Goal: Transaction & Acquisition: Book appointment/travel/reservation

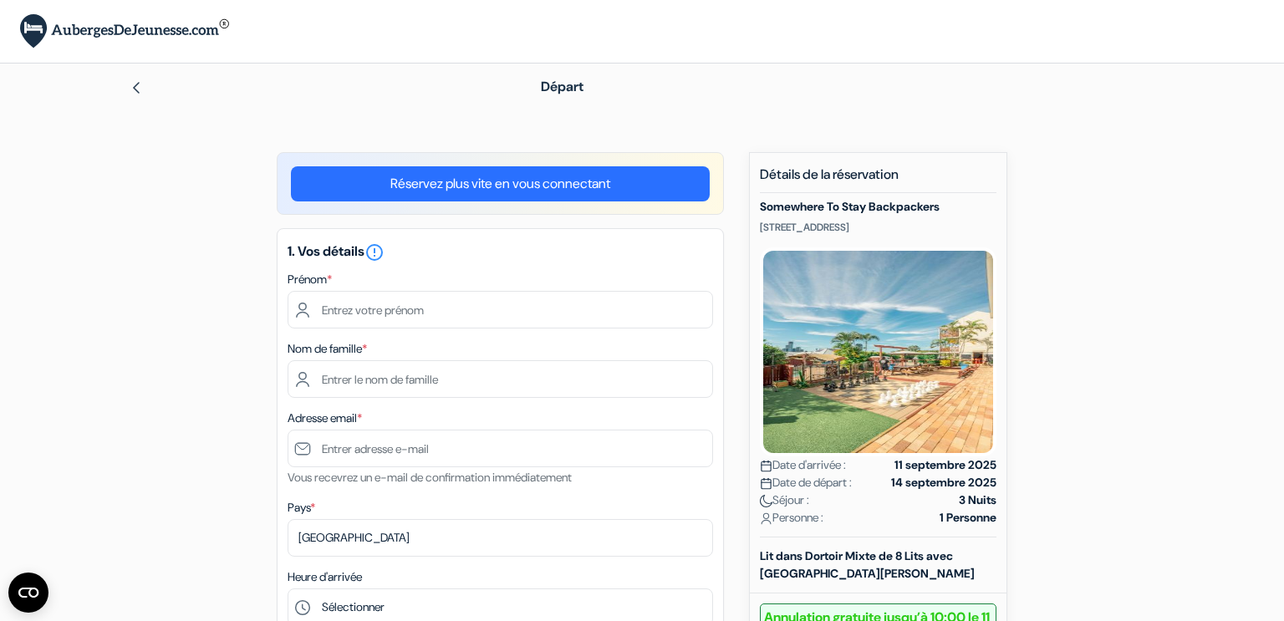
click at [555, 175] on link "Réservez plus vite en vous connectant" at bounding box center [500, 183] width 419 height 35
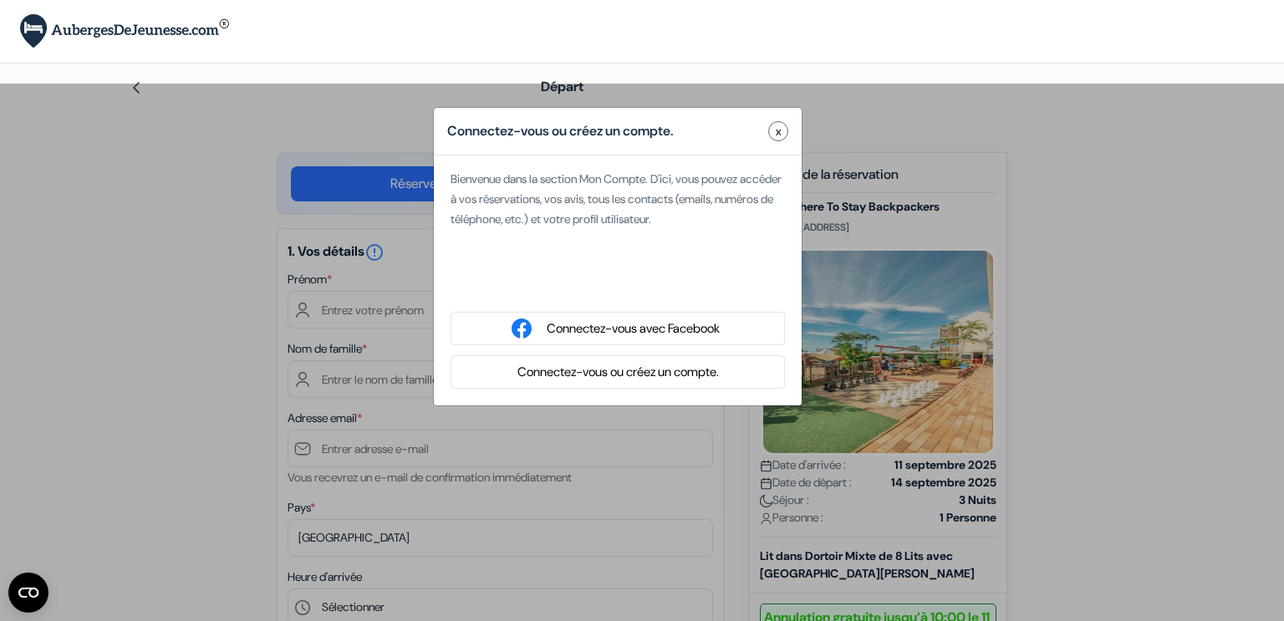
click at [618, 370] on button "Connectez-vous ou créez un compte." at bounding box center [619, 372] width 212 height 21
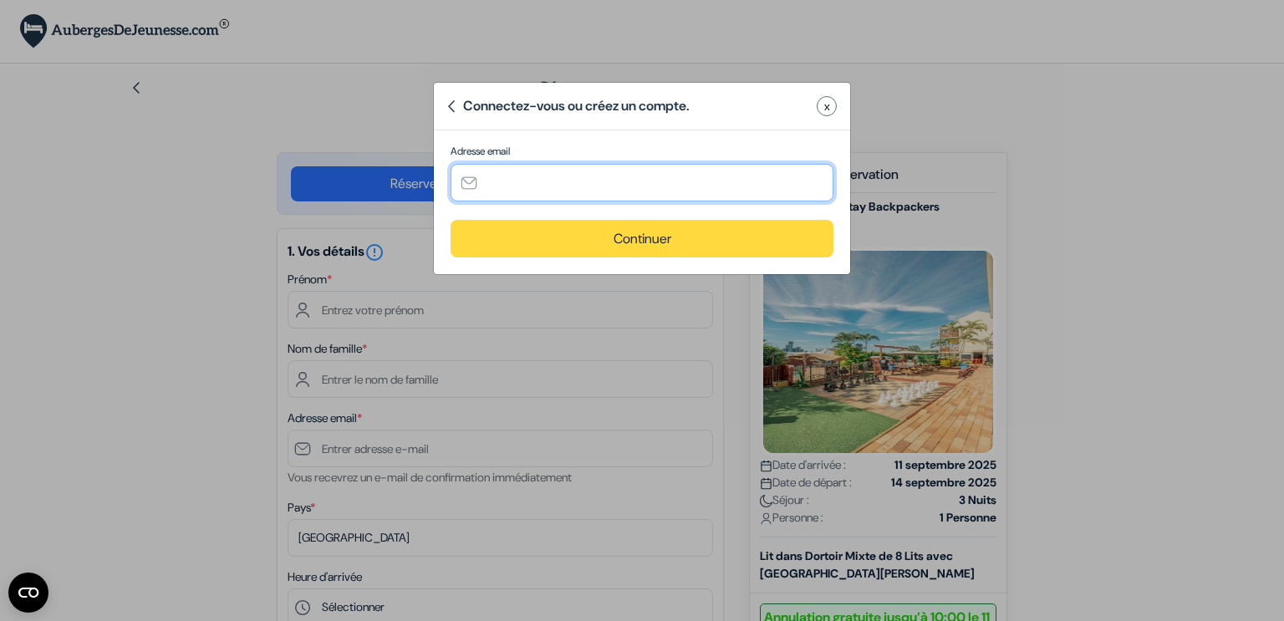
click at [553, 168] on input "text" at bounding box center [642, 183] width 383 height 38
type input "[EMAIL_ADDRESS][DOMAIN_NAME]"
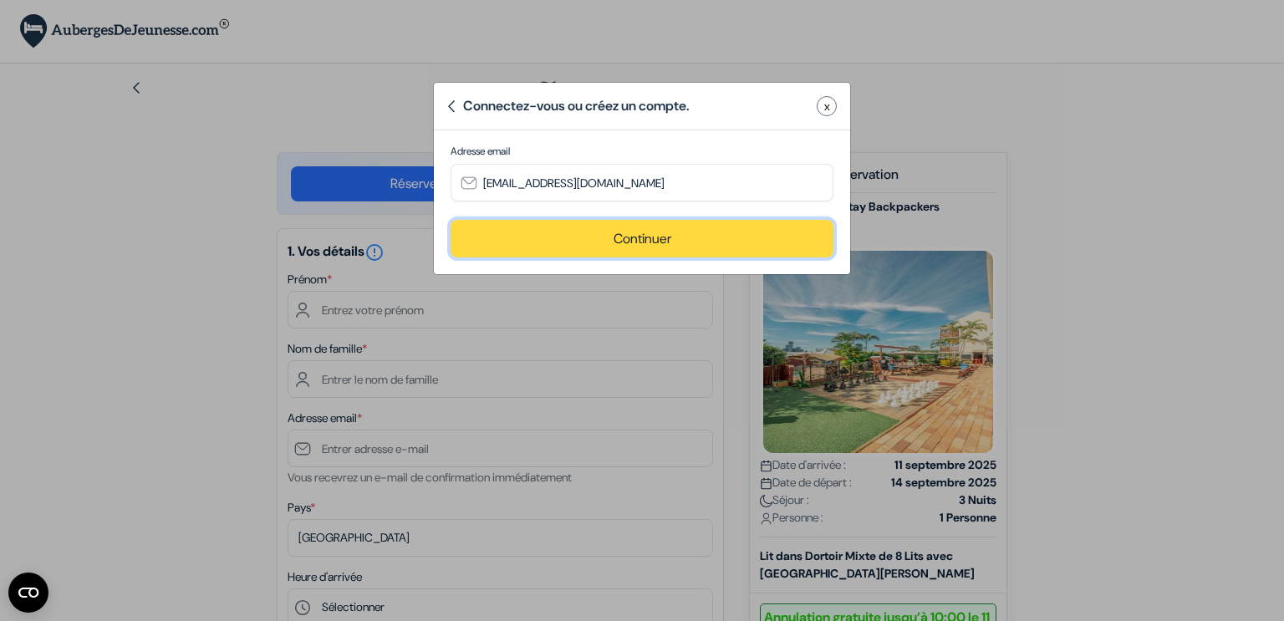
click at [592, 242] on button "Continuer" at bounding box center [642, 239] width 383 height 38
click at [0, 0] on input "text" at bounding box center [0, 0] width 0 height 0
click at [0, 0] on div "Adresse email Informations requises*" at bounding box center [0, 0] width 0 height 0
click at [0, 0] on div "Bienvenue dans la section Mon Compte. D'ici, vous pouvez accéder à vos réservat…" at bounding box center [0, 0] width 0 height 0
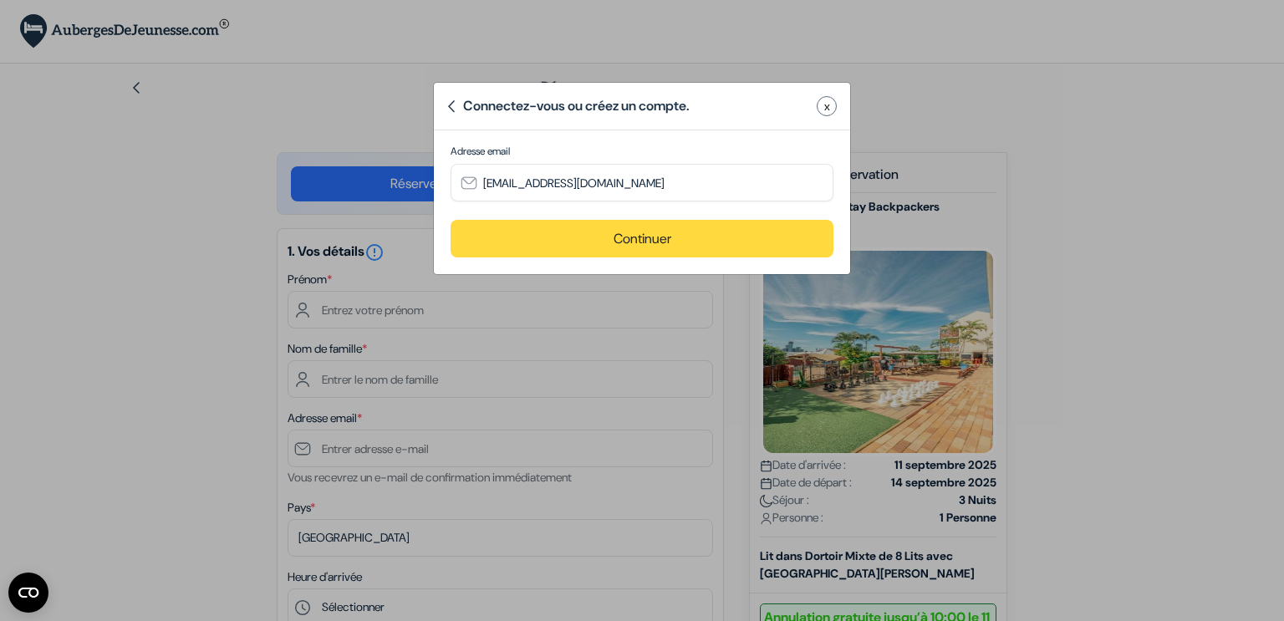
click at [0, 0] on div "Bienvenue dans la section Mon Compte. D'ici, vous pouvez accéder à vos réservat…" at bounding box center [0, 0] width 0 height 0
click at [0, 0] on span "x" at bounding box center [0, 0] width 0 height 0
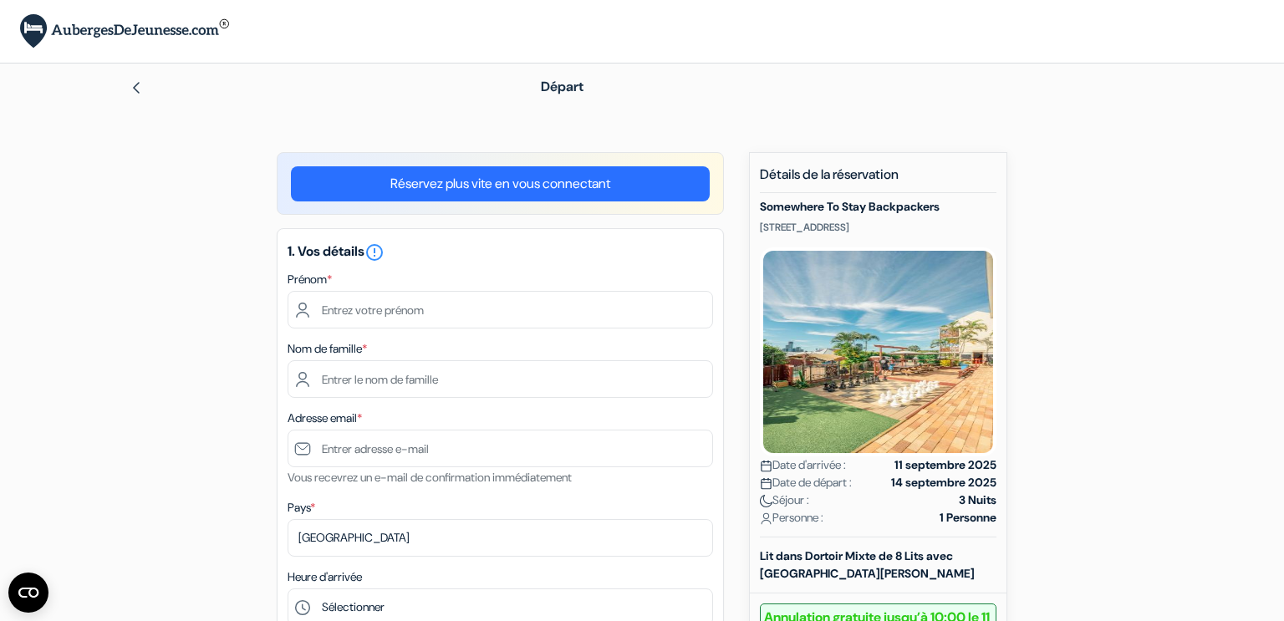
click at [645, 176] on link "Réservez plus vite en vous connectant" at bounding box center [500, 183] width 419 height 35
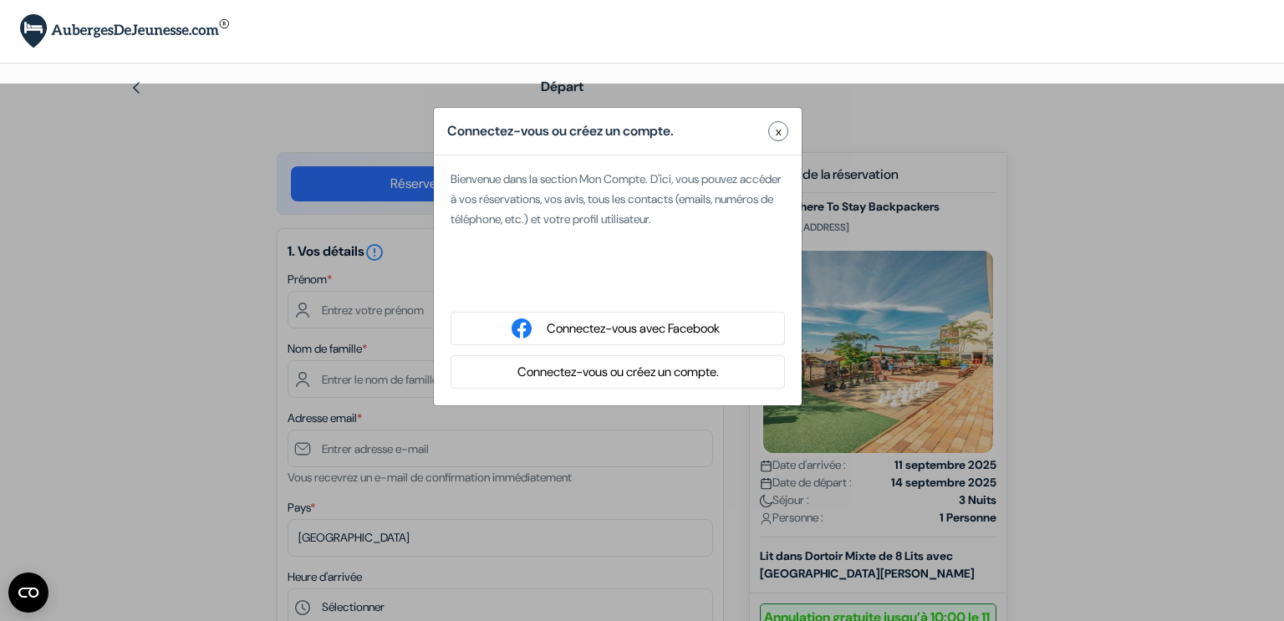
click at [645, 372] on button "Connectez-vous ou créez un compte." at bounding box center [619, 372] width 212 height 21
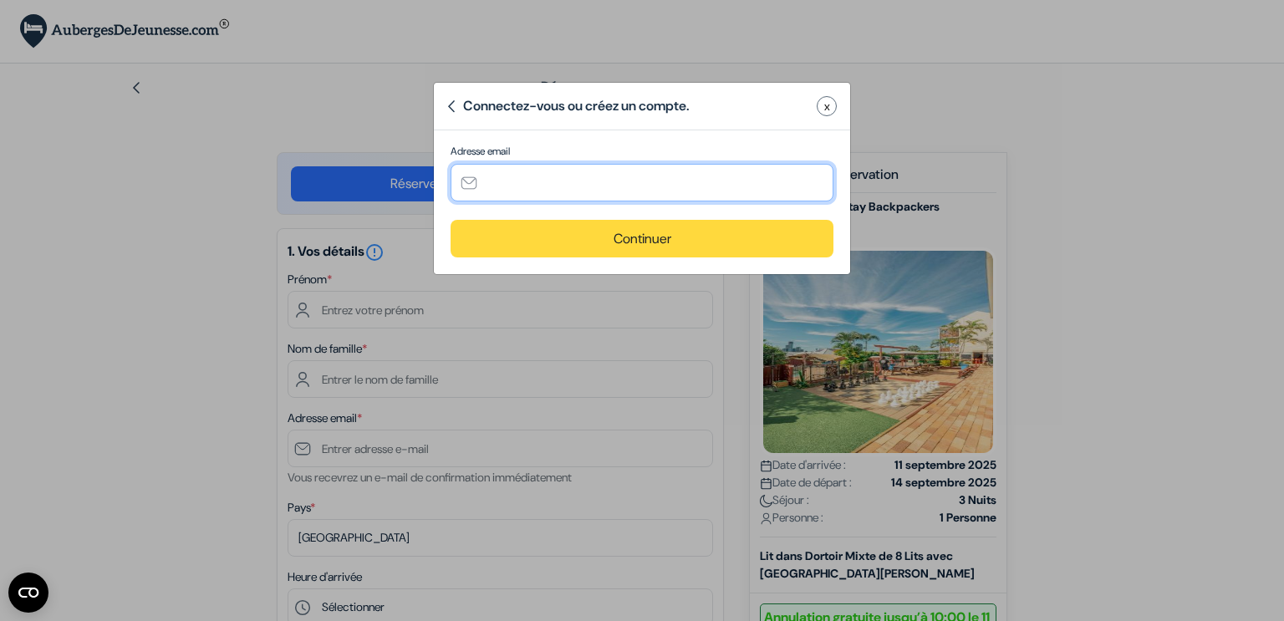
click at [594, 176] on input "text" at bounding box center [642, 183] width 383 height 38
type input "[EMAIL_ADDRESS][DOMAIN_NAME]"
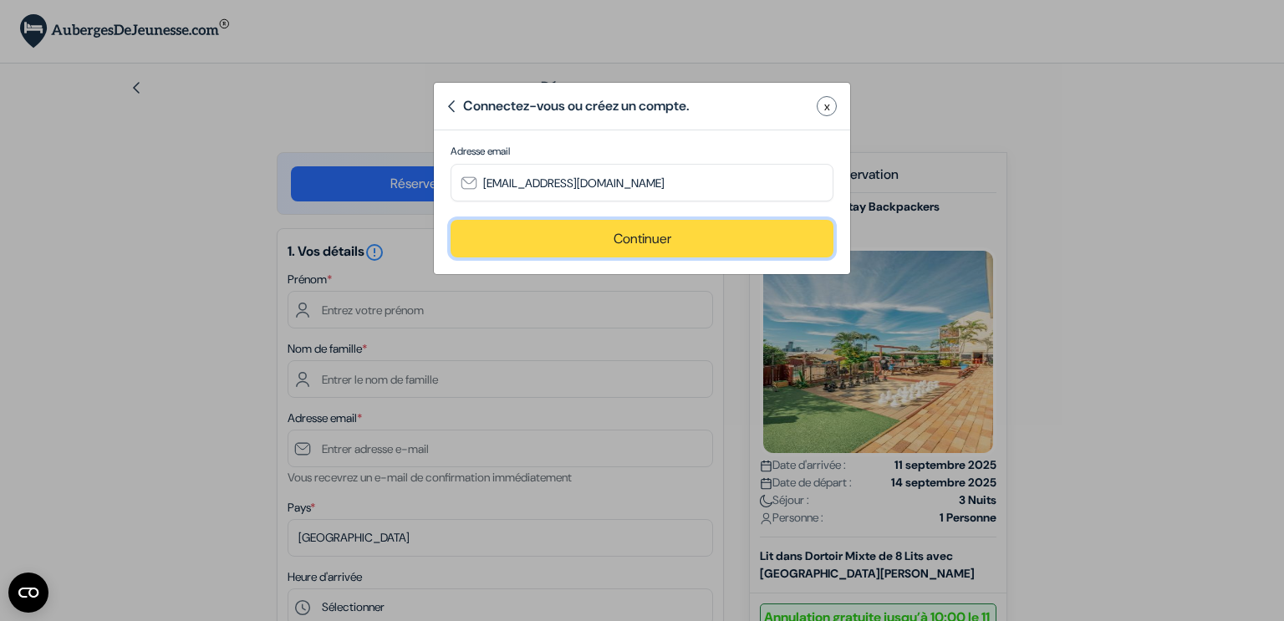
click at [631, 242] on button "Continuer" at bounding box center [642, 239] width 383 height 38
click at [0, 0] on div "Adresse email Informations requises*" at bounding box center [0, 0] width 0 height 0
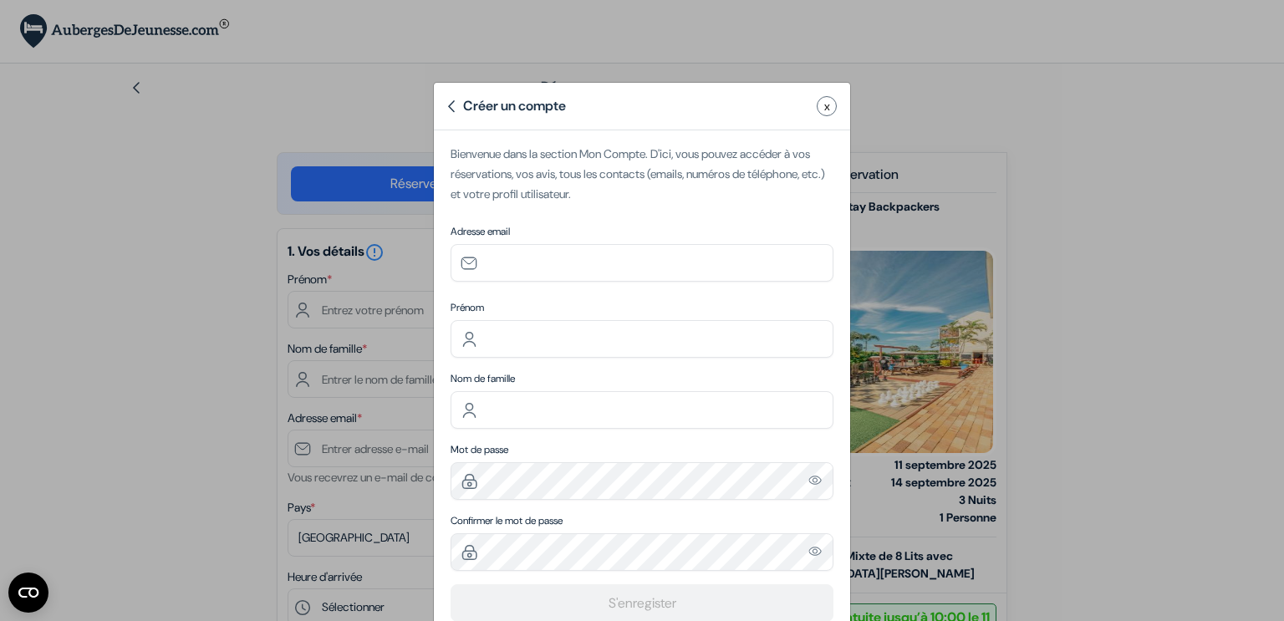
type input "[EMAIL_ADDRESS][DOMAIN_NAME]"
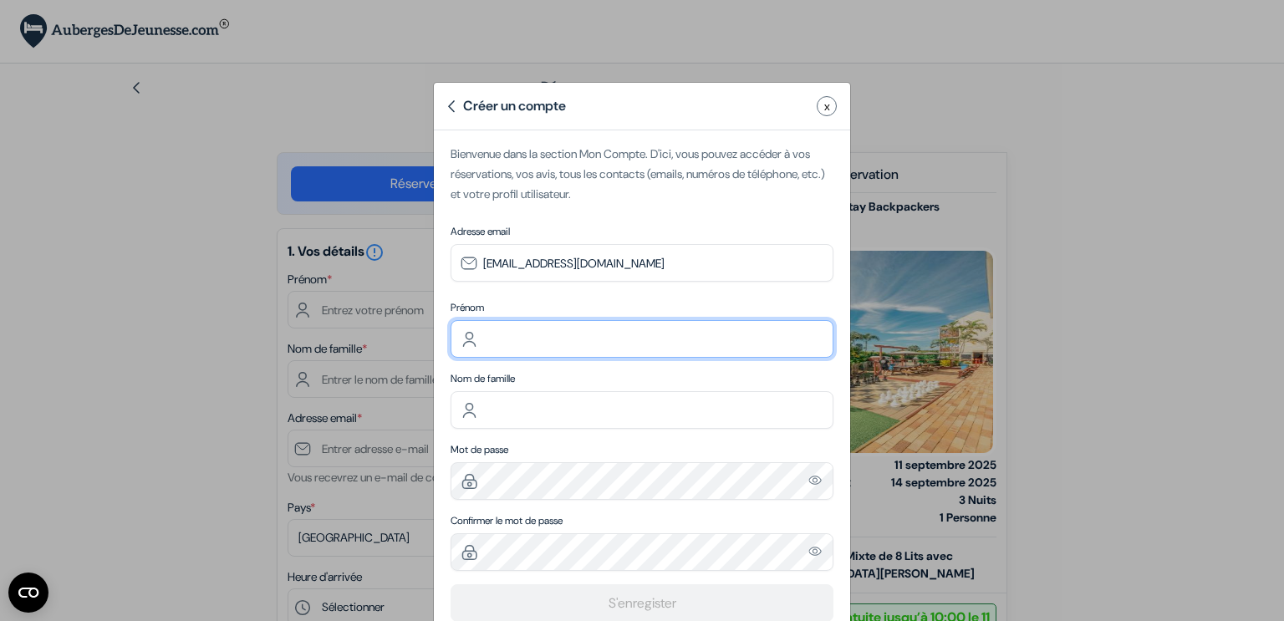
click at [594, 329] on input "text" at bounding box center [642, 339] width 383 height 38
type input "Jade"
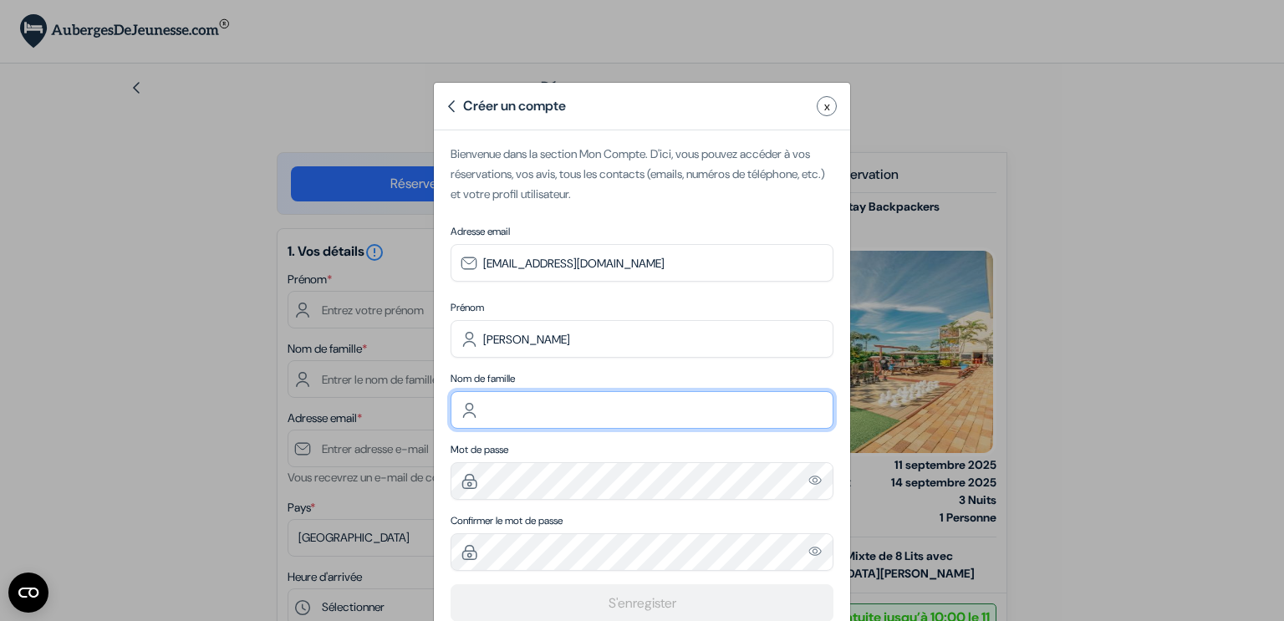
type input "Goléo"
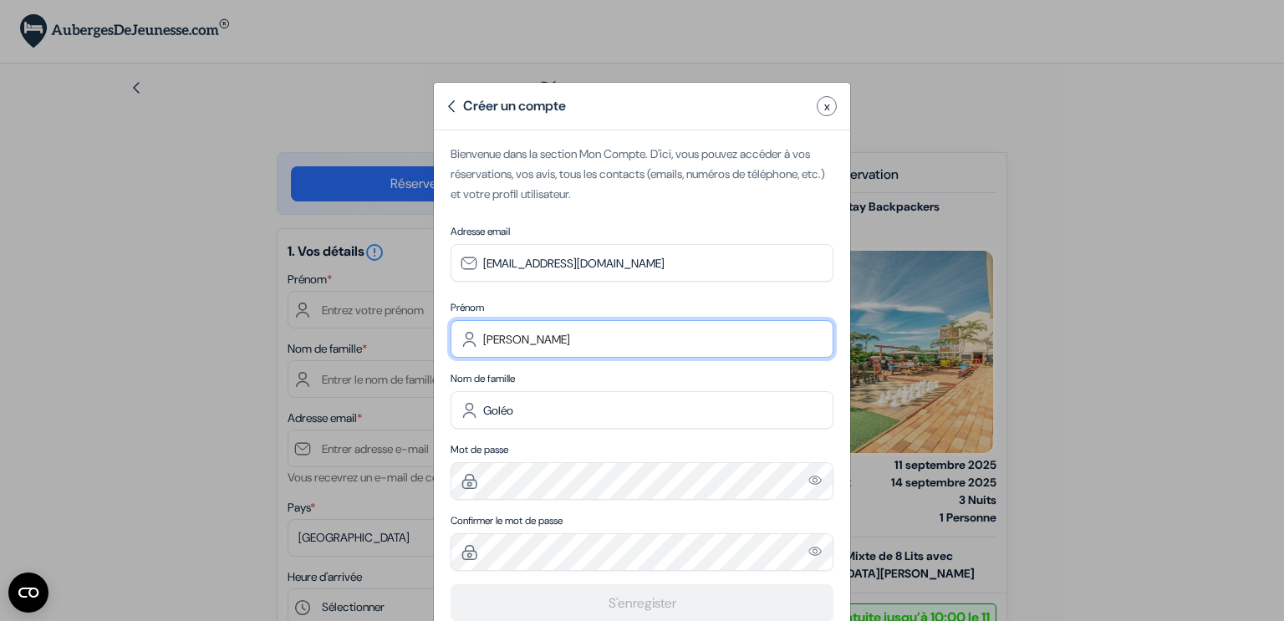
scroll to position [41, 0]
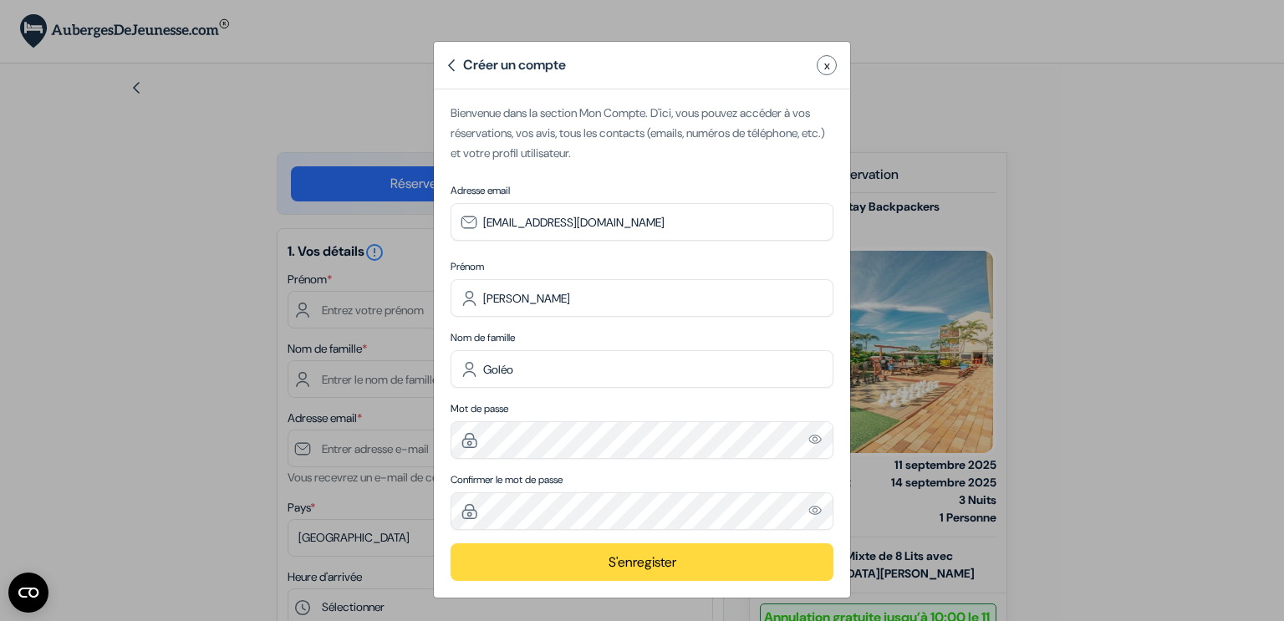
click at [598, 573] on button "S'enregister" at bounding box center [642, 562] width 383 height 38
click at [615, 556] on button "S'enregister" at bounding box center [642, 562] width 383 height 38
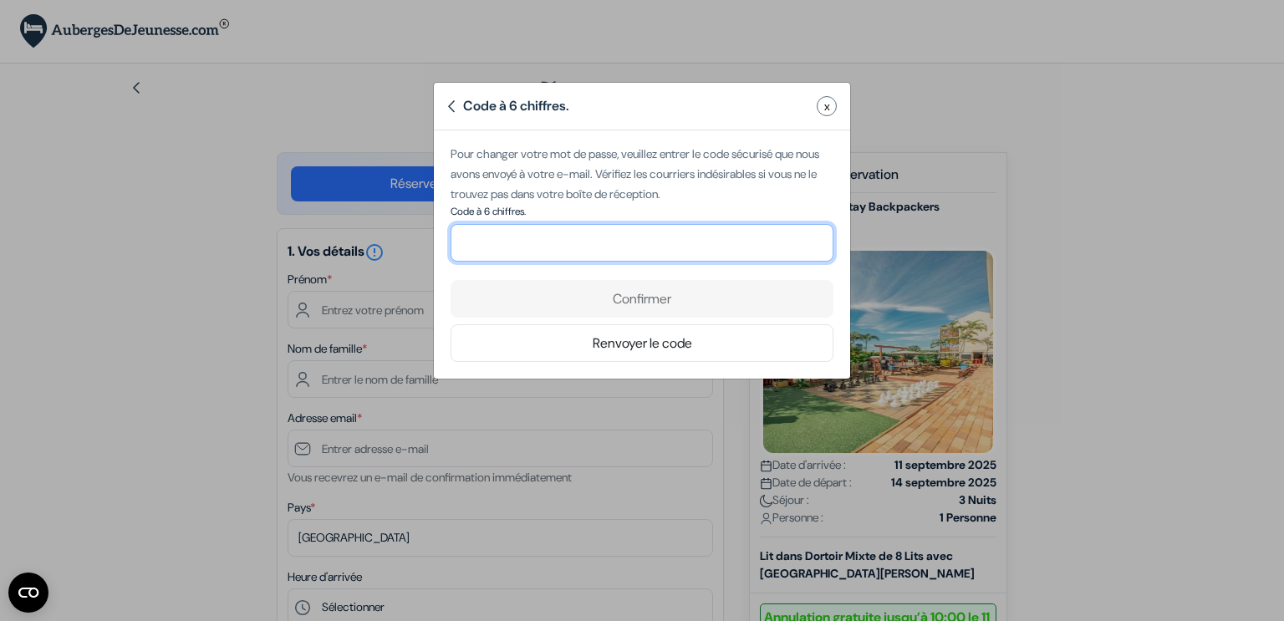
click at [652, 241] on input "number" at bounding box center [642, 243] width 383 height 38
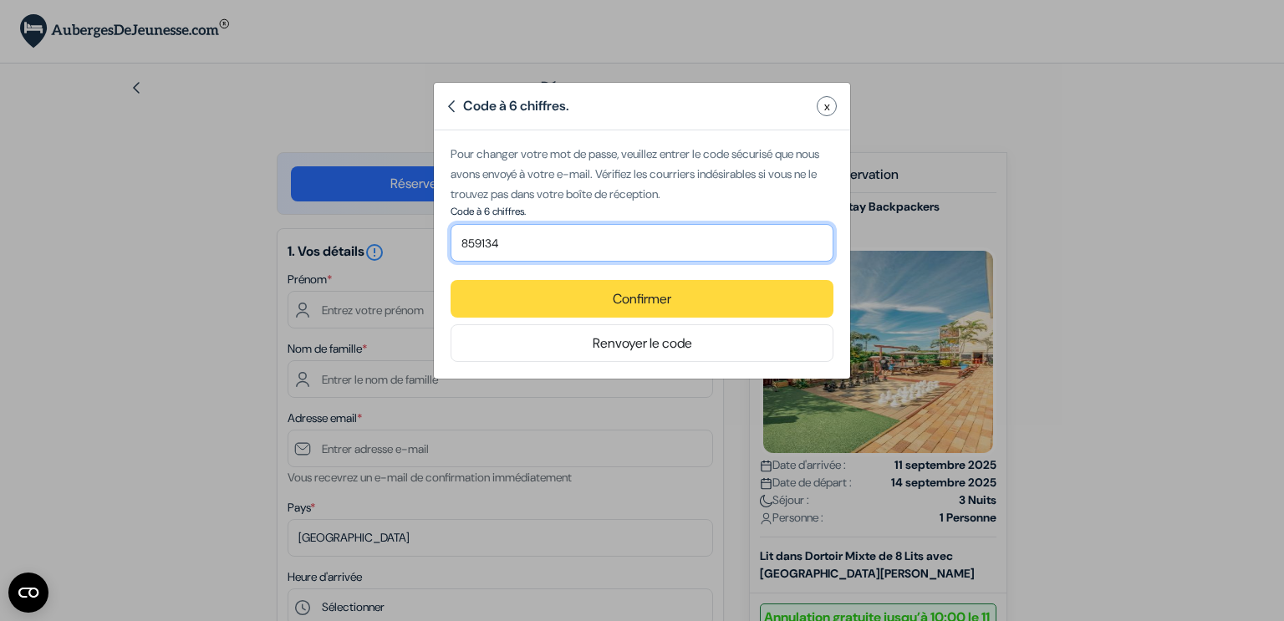
type input "859134"
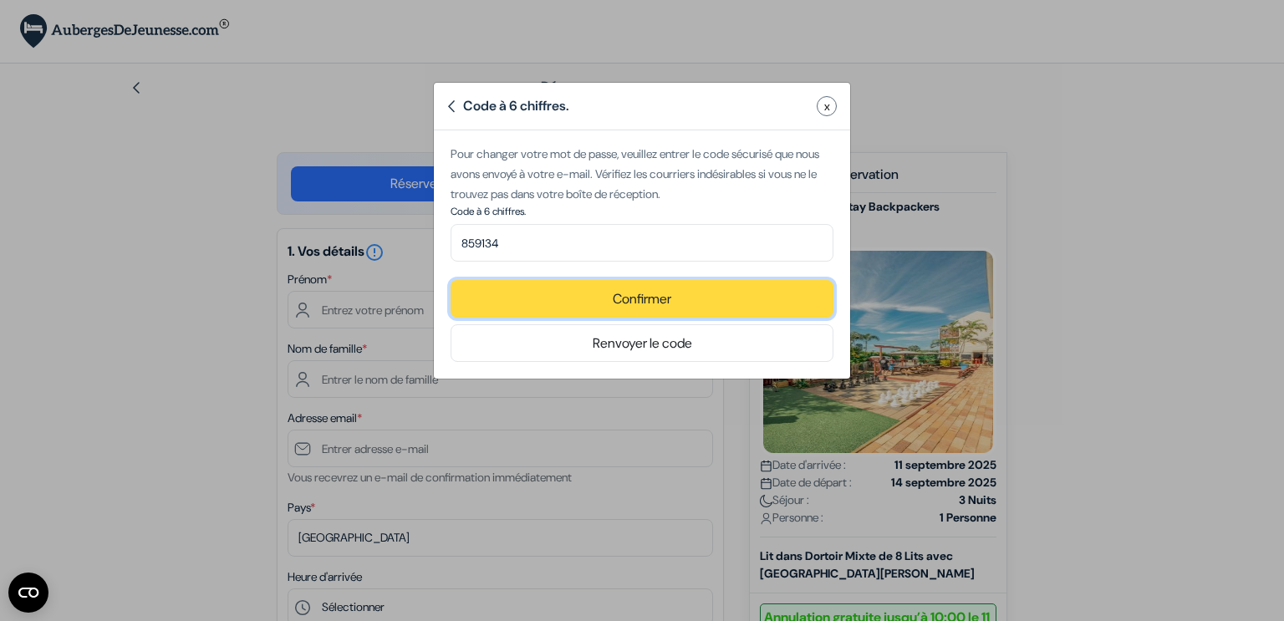
click at [652, 305] on button "Confirmer" at bounding box center [642, 299] width 383 height 38
click at [647, 296] on button "Confirmer" at bounding box center [642, 299] width 383 height 38
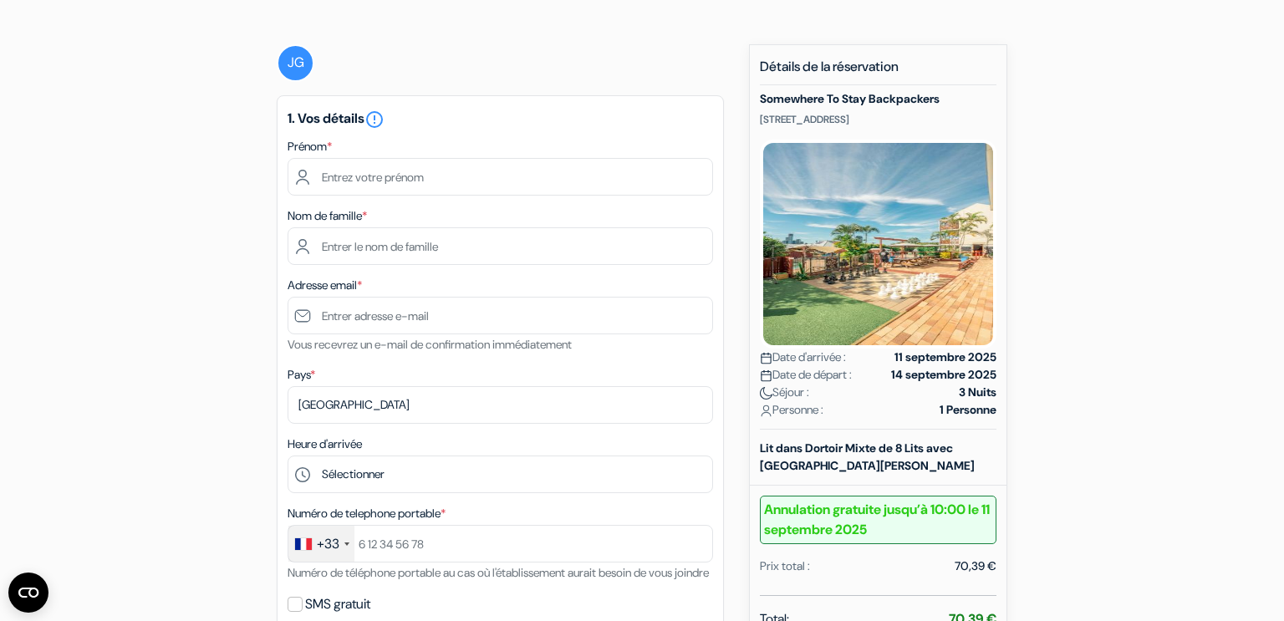
scroll to position [110, 0]
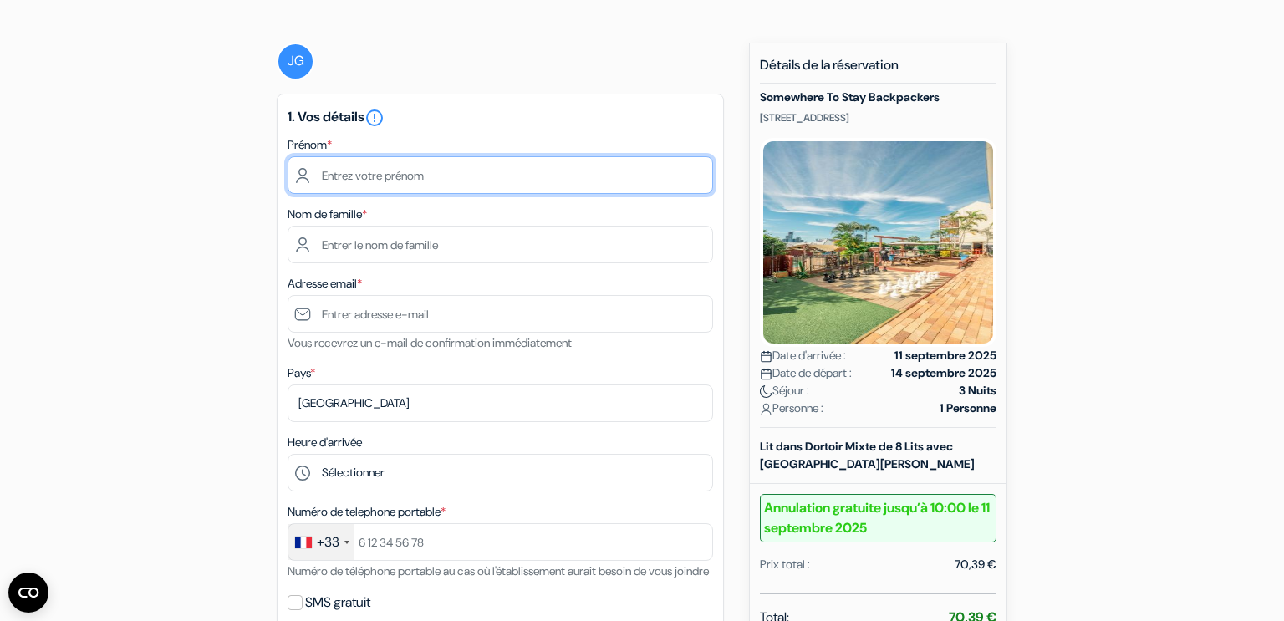
click at [443, 176] on input "text" at bounding box center [501, 175] width 426 height 38
type input "Jade"
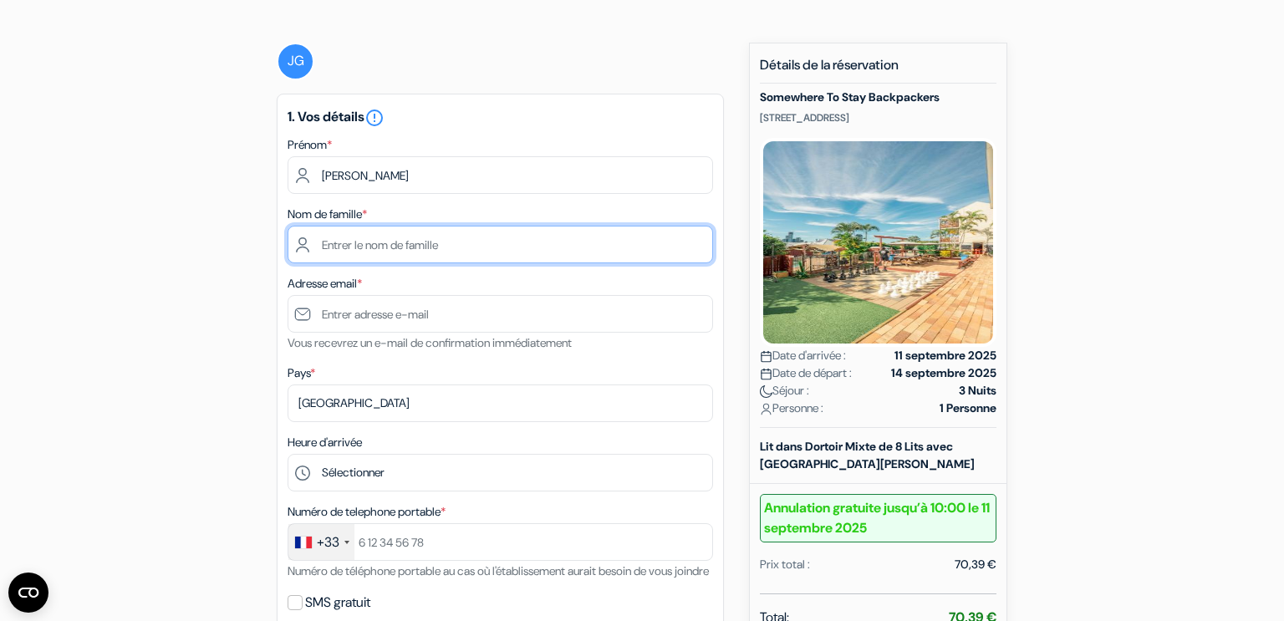
type input "Goléo"
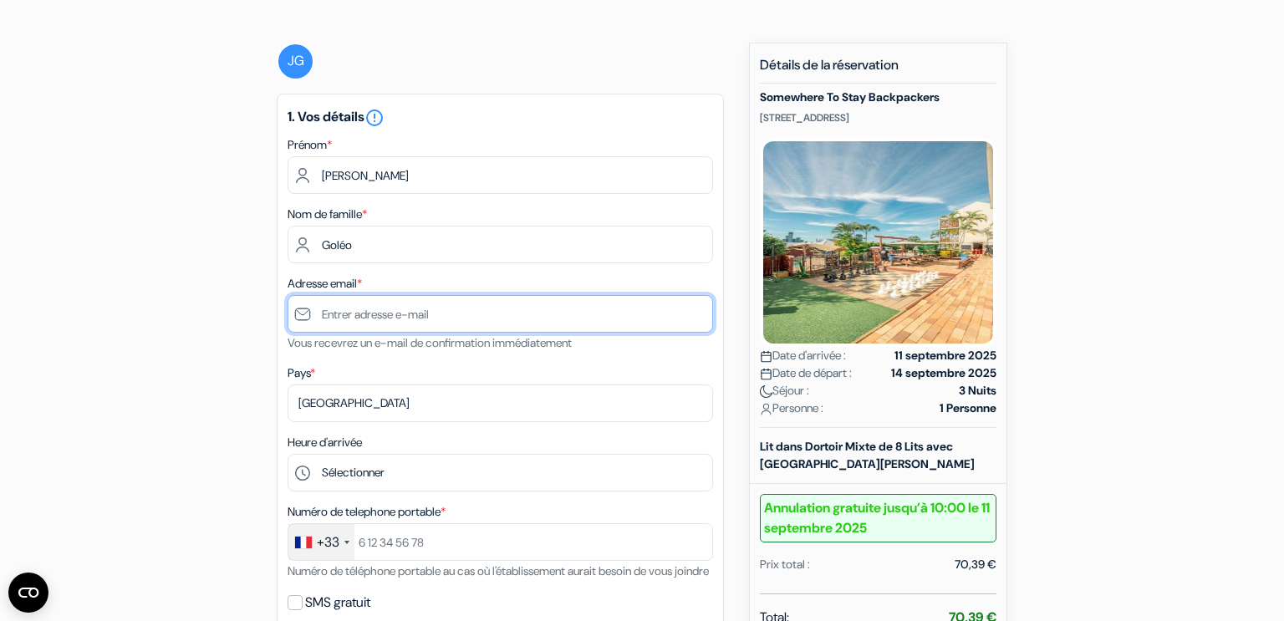
type input "[EMAIL_ADDRESS][DOMAIN_NAME]"
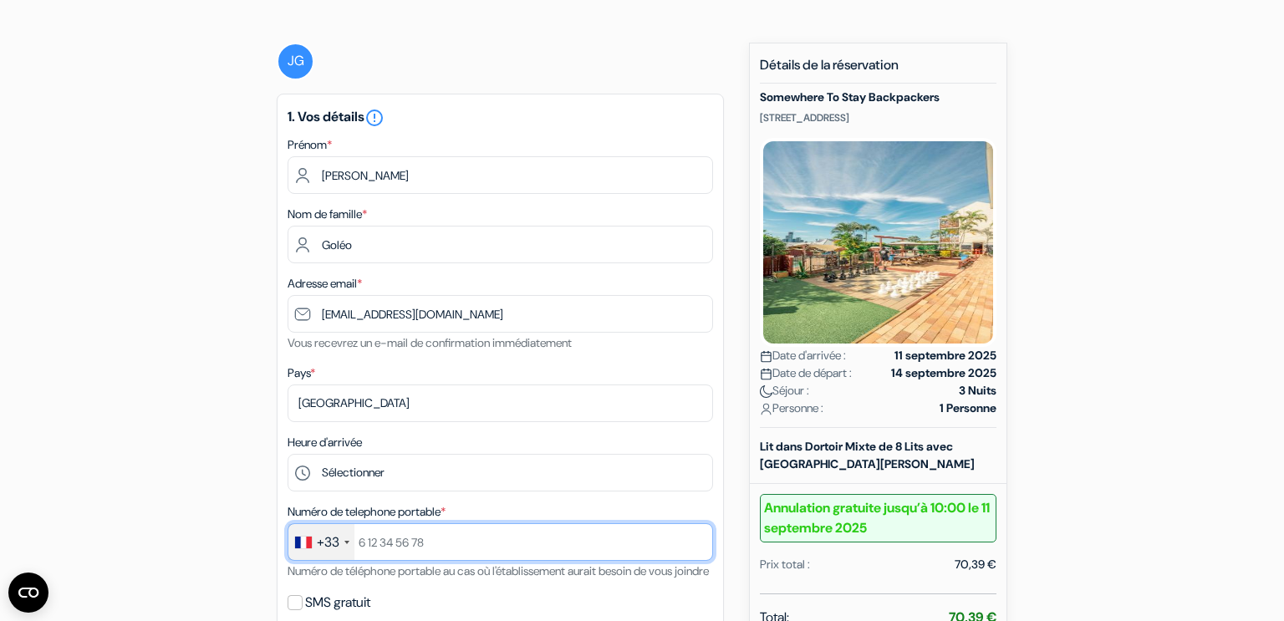
type input "0695559819"
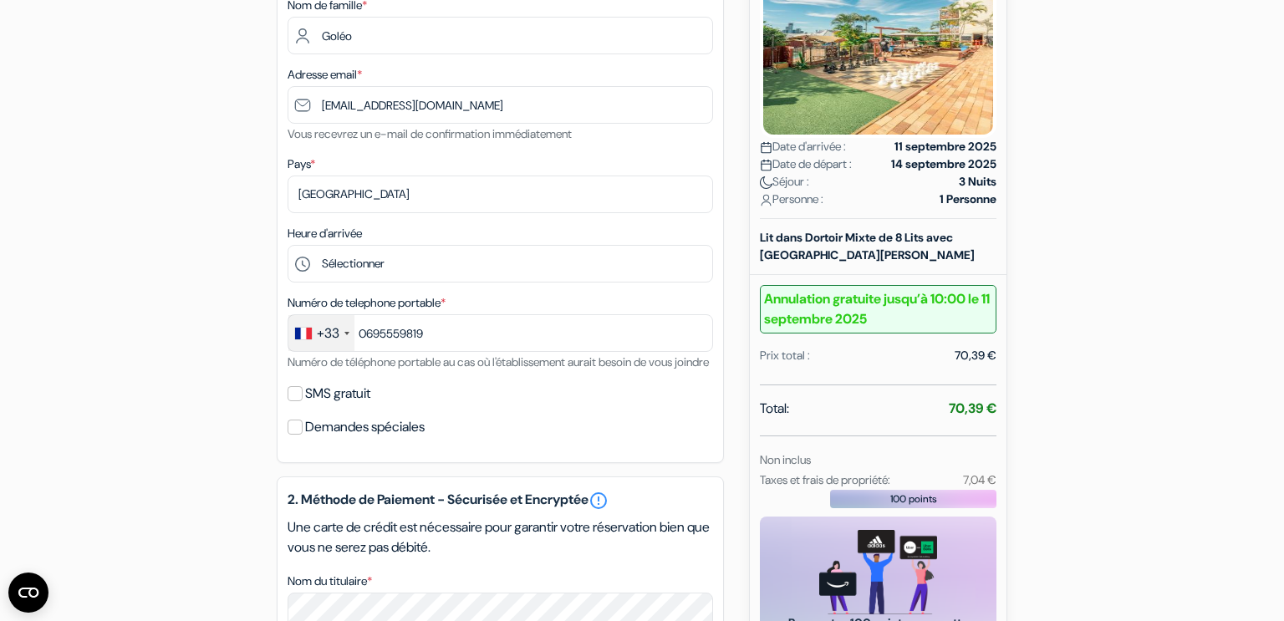
scroll to position [324, 0]
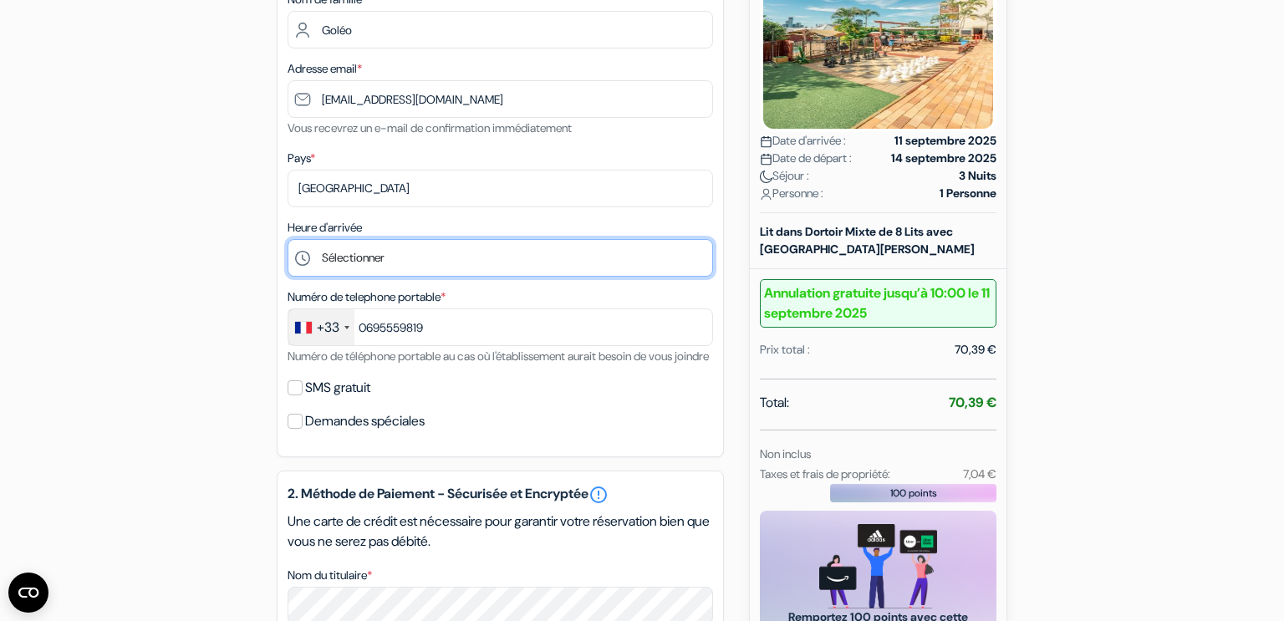
click at [384, 253] on select "Sélectionner 14:00 15:00 16:00 17:00 18:00 19:00 20:00 21:00 22:00 23:00 0:00" at bounding box center [501, 258] width 426 height 38
select select "17"
click at [288, 239] on select "Sélectionner 14:00 15:00 16:00 17:00 18:00 19:00 20:00 21:00 22:00 23:00 0:00" at bounding box center [501, 258] width 426 height 38
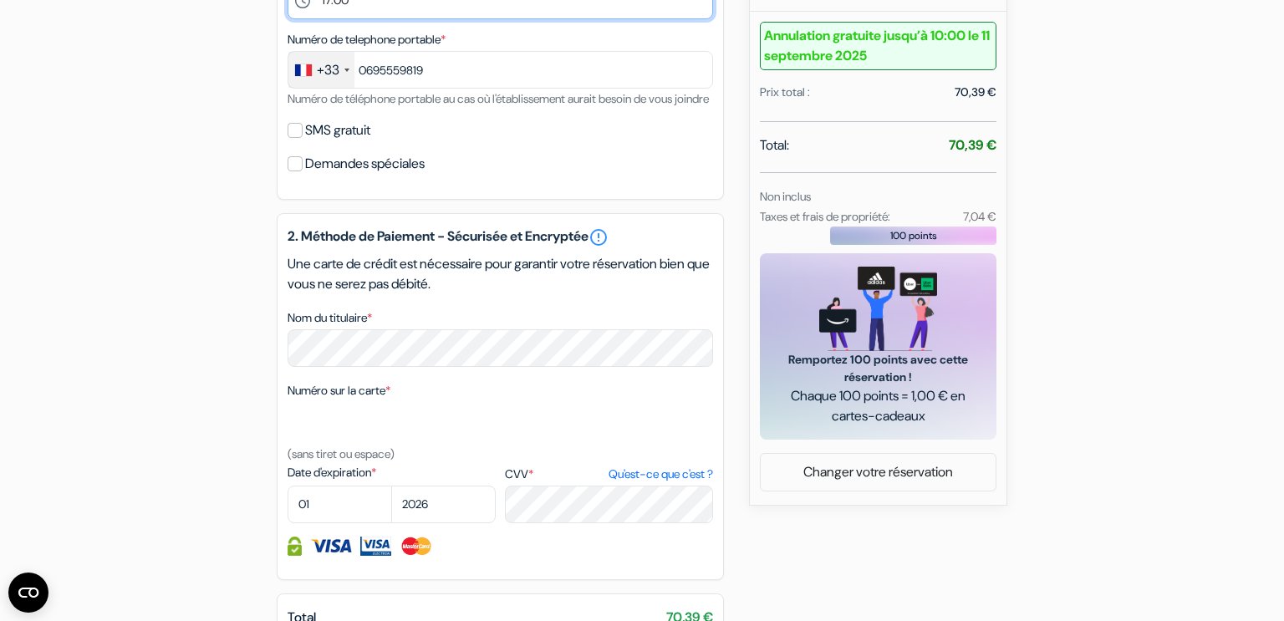
scroll to position [600, 0]
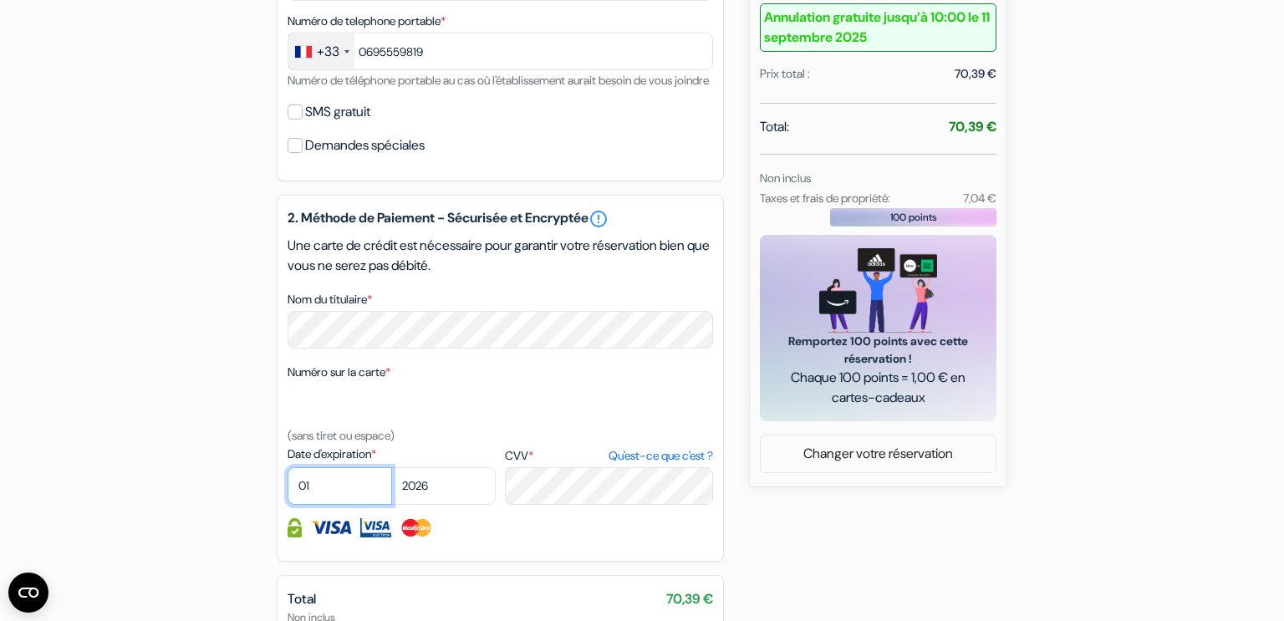
click at [317, 505] on select "01 02 03 04 05 06 07 08 09 10 11 12" at bounding box center [340, 486] width 105 height 38
select select "12"
click at [288, 489] on select "01 02 03 04 05 06 07 08 09 10 11 12" at bounding box center [340, 486] width 105 height 38
click at [463, 505] on select "2025 2026 2027 2028 2029 2030 2031 2032 2033 2034 2035 2036 2037 2038 2039 2040…" at bounding box center [443, 486] width 105 height 38
select select "2025"
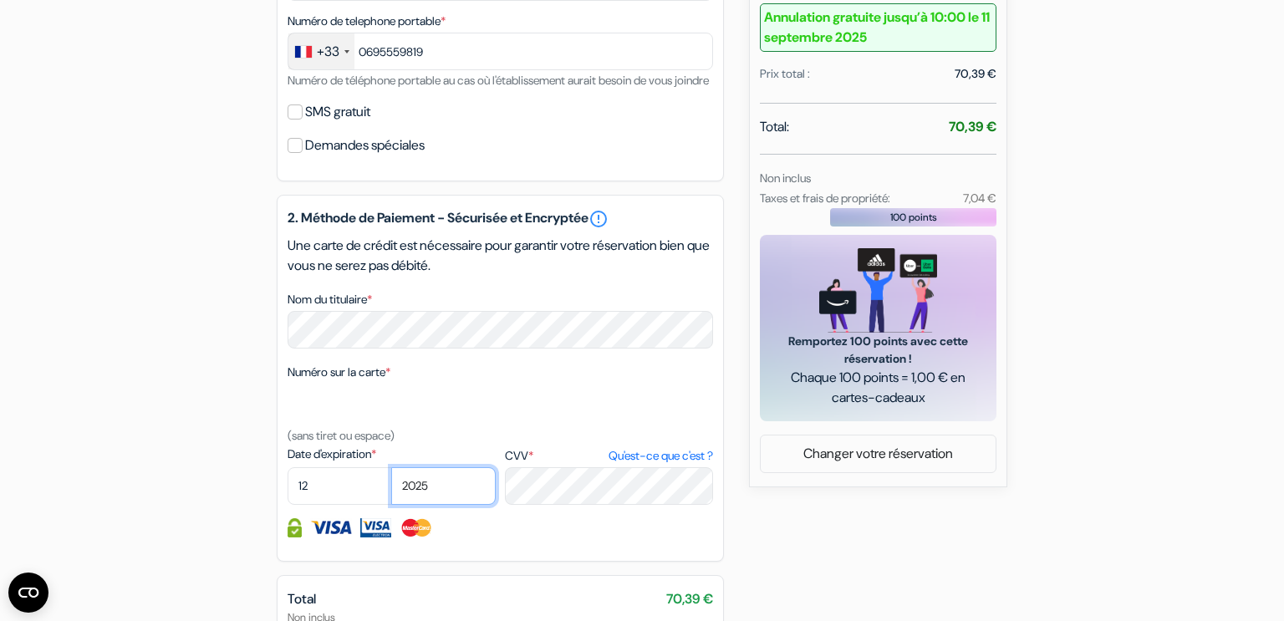
click at [391, 489] on select "2025 2026 2027 2028 2029 2030 2031 2032 2033 2034 2035 2036 2037 2038 2039 2040…" at bounding box center [443, 486] width 105 height 38
click at [196, 331] on div "add_box Somewhere To Stay Backpackers 47 Brighton Road, Brisbane, Australie Dét…" at bounding box center [642, 185] width 1104 height 1266
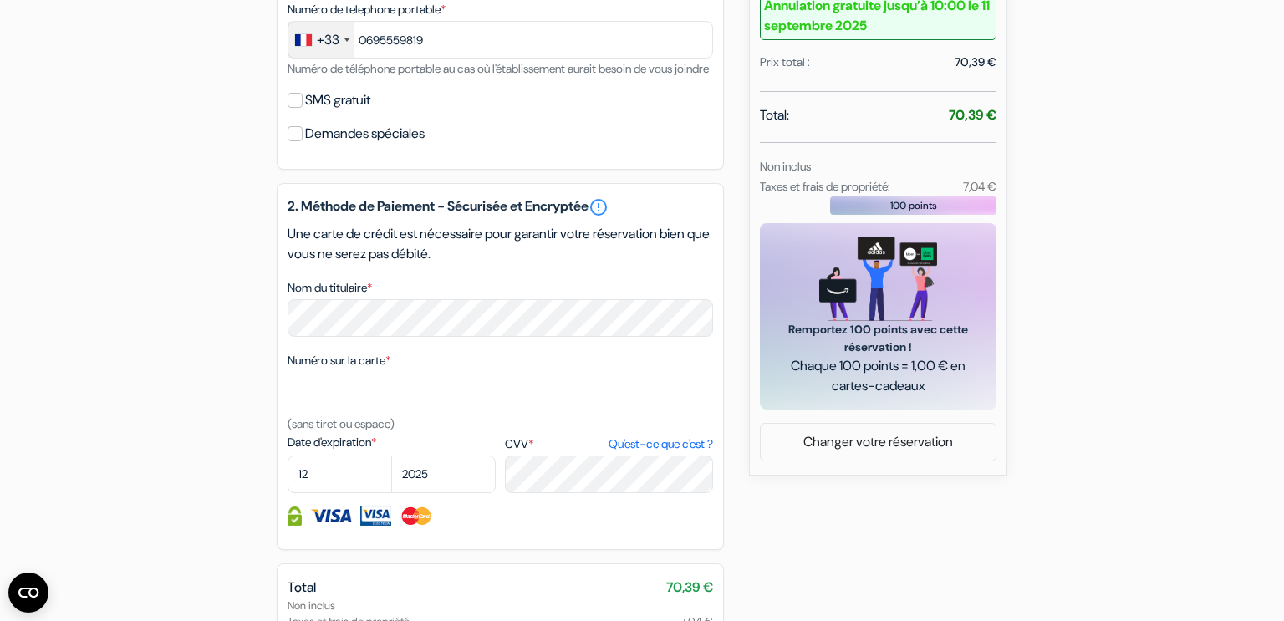
scroll to position [819, 0]
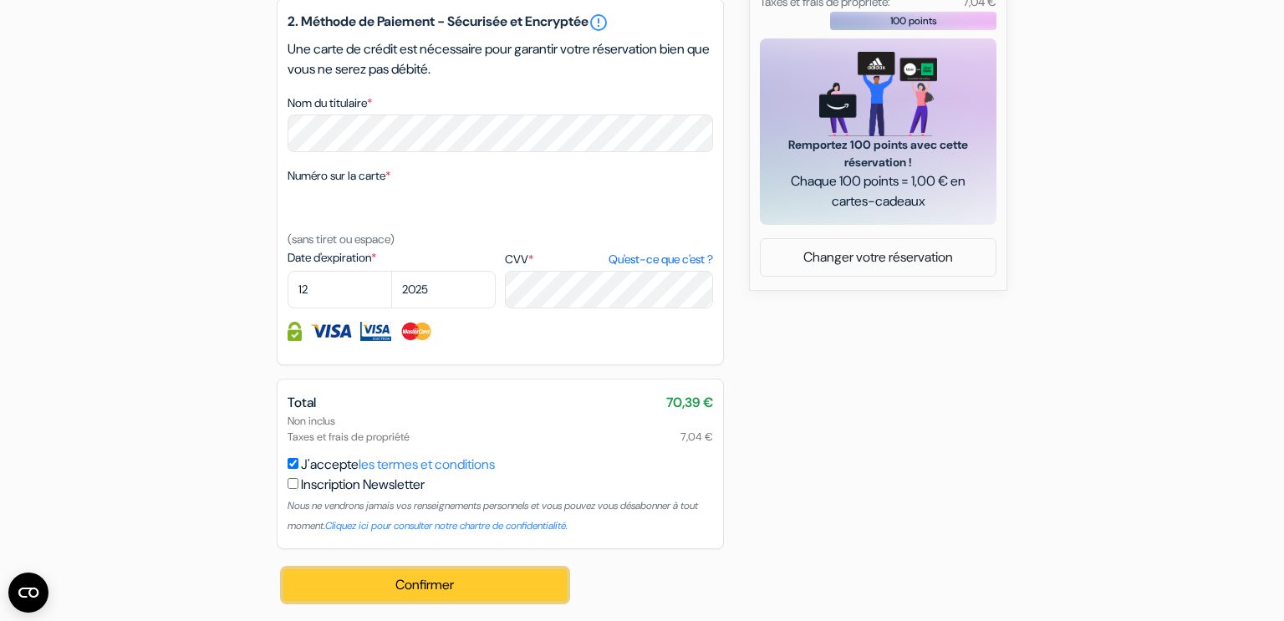
click at [463, 585] on button "Confirmer Loading..." at bounding box center [424, 585] width 283 height 32
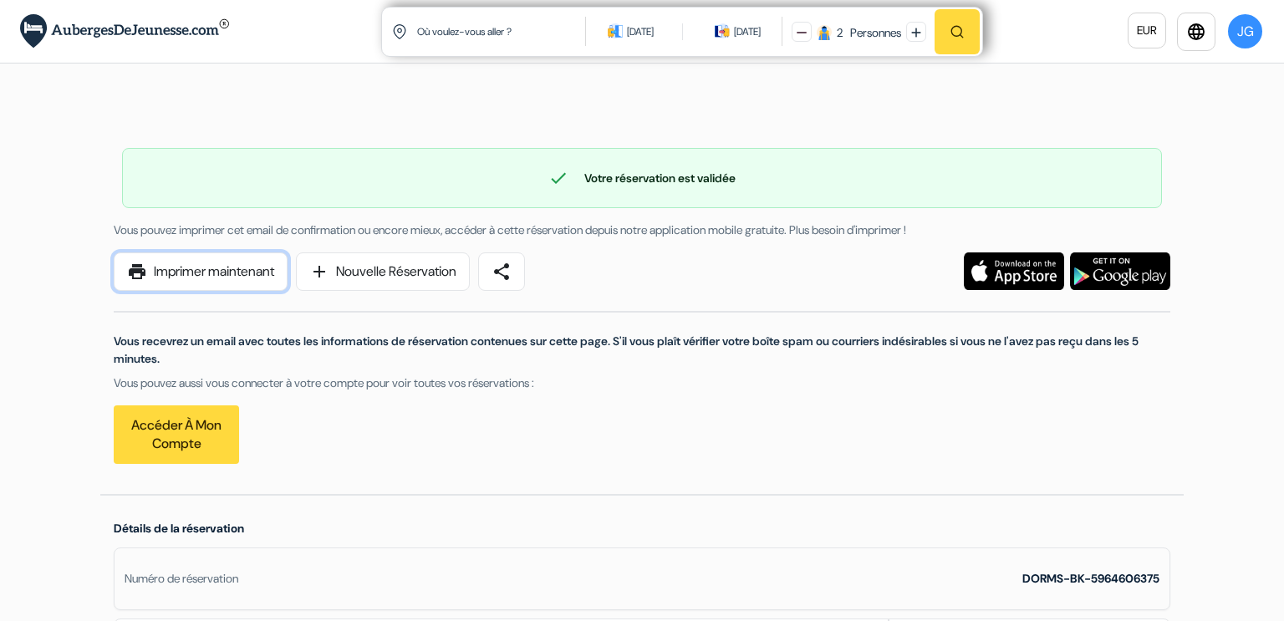
click at [265, 272] on link "print Imprimer maintenant" at bounding box center [201, 272] width 174 height 38
